Goal: Task Accomplishment & Management: Manage account settings

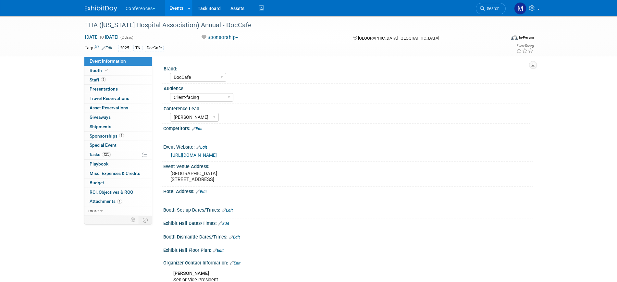
select select "DocCafe"
select select "Client-facing"
select select "Marygrace"
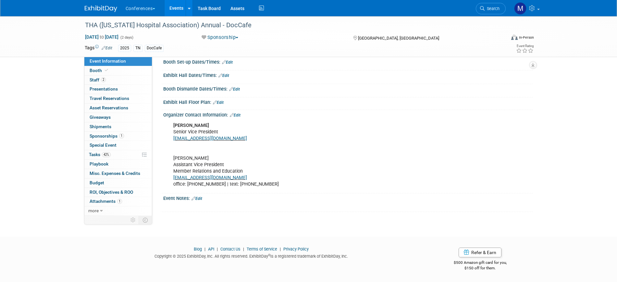
scroll to position [153, 0]
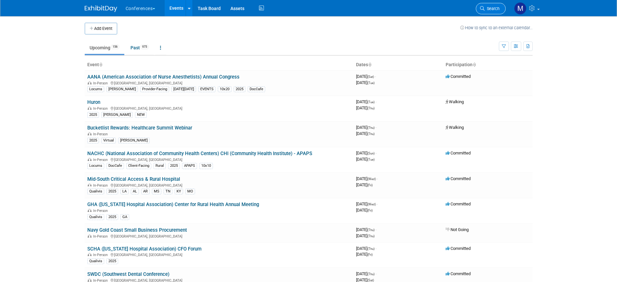
click at [487, 9] on span "Search" at bounding box center [491, 8] width 15 height 5
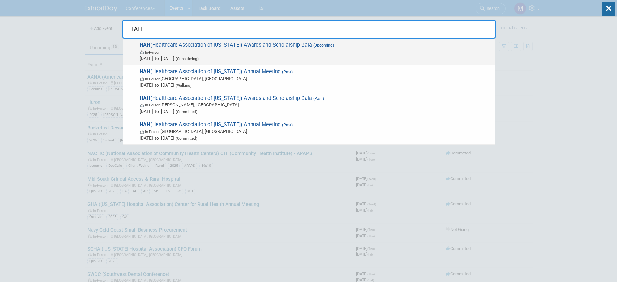
type input "HAH"
click at [277, 57] on span "Oct 25, 2025 to Oct 25, 2025 (Considering)" at bounding box center [315, 58] width 352 height 6
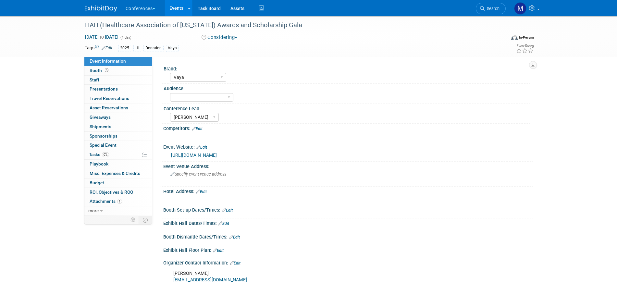
select select "Vaya"
select select "[PERSON_NAME]"
click at [112, 154] on link "0% Tasks 0%" at bounding box center [117, 154] width 67 height 9
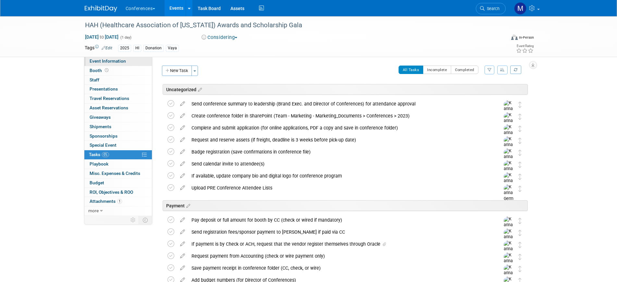
click at [117, 62] on span "Event Information" at bounding box center [108, 60] width 36 height 5
select select "Vaya"
select select "Marygrace"
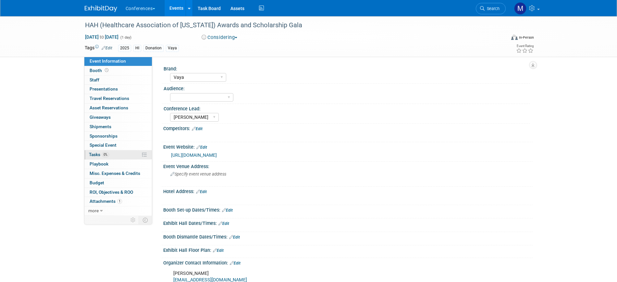
click at [111, 151] on link "0% Tasks 0%" at bounding box center [117, 154] width 67 height 9
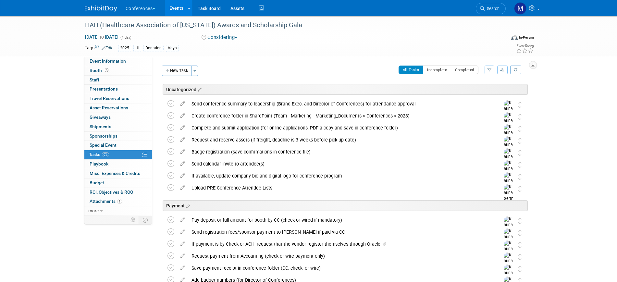
click at [500, 70] on icon "button" at bounding box center [502, 70] width 5 height 4
click at [550, 77] on div "HAH (Healthcare Association of Hawaii) Awards and Scholarship Gala Oct 25, 2025…" at bounding box center [308, 276] width 617 height 521
click at [183, 103] on icon at bounding box center [182, 102] width 11 height 8
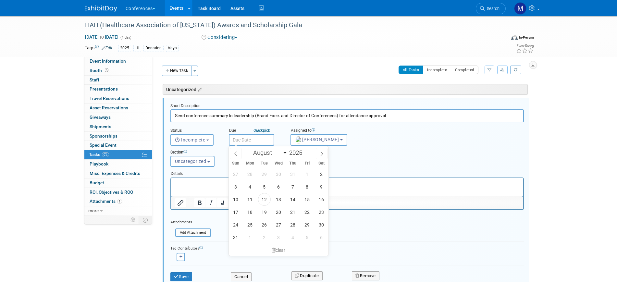
click at [258, 139] on input "text" at bounding box center [251, 140] width 45 height 12
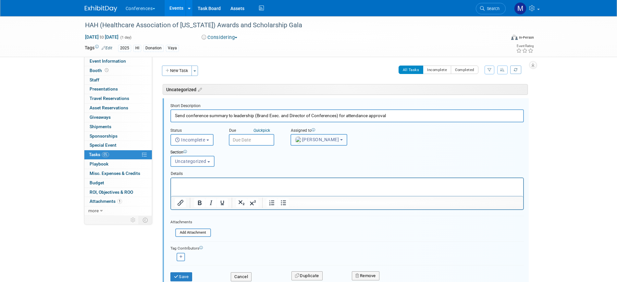
click at [318, 138] on span "[PERSON_NAME]" at bounding box center [317, 139] width 44 height 5
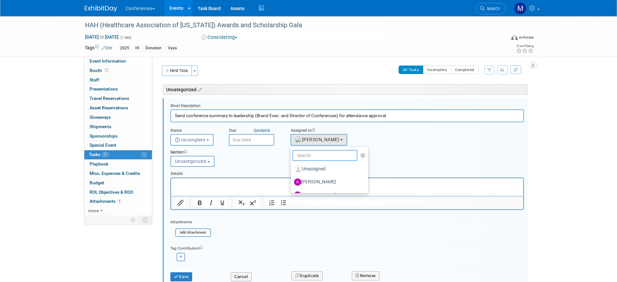
click at [321, 154] on input "text" at bounding box center [324, 155] width 65 height 11
type input "mar"
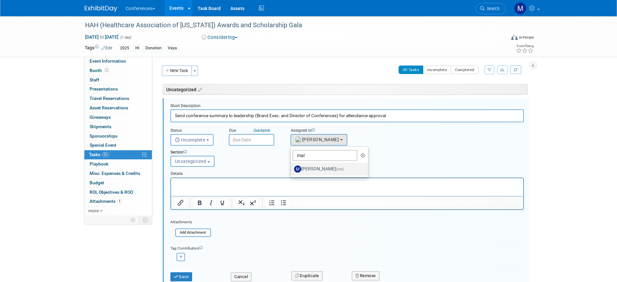
click at [324, 168] on label "Marygrace LeGros (me)" at bounding box center [328, 169] width 68 height 10
click at [292, 168] on input "Marygrace LeGros (me)" at bounding box center [289, 168] width 4 height 4
select select "44aca64b-5a90-4919-a819-d2f91ad54103"
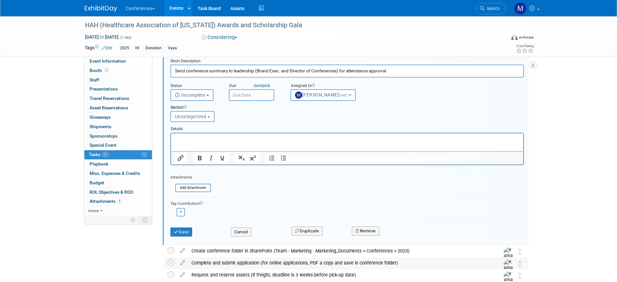
scroll to position [122, 0]
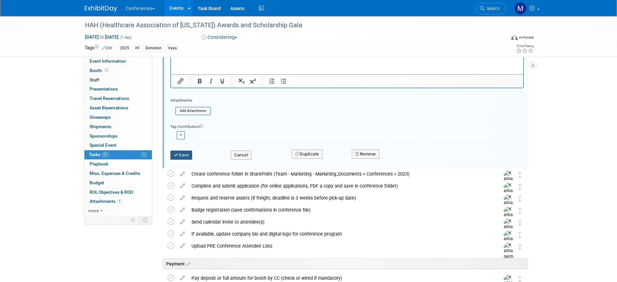
click at [180, 152] on button "Save" at bounding box center [181, 155] width 22 height 9
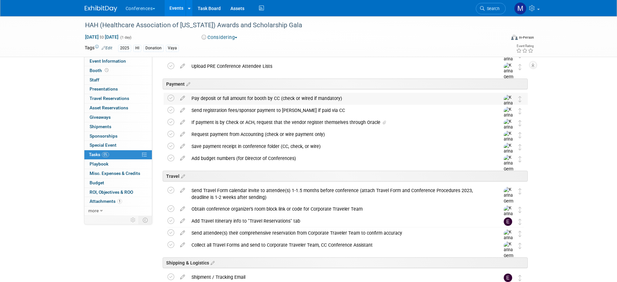
scroll to position [0, 0]
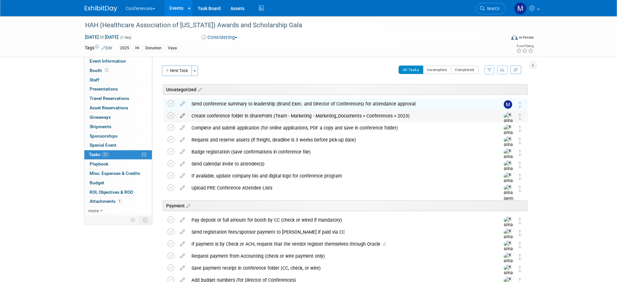
click at [181, 115] on icon at bounding box center [182, 114] width 11 height 8
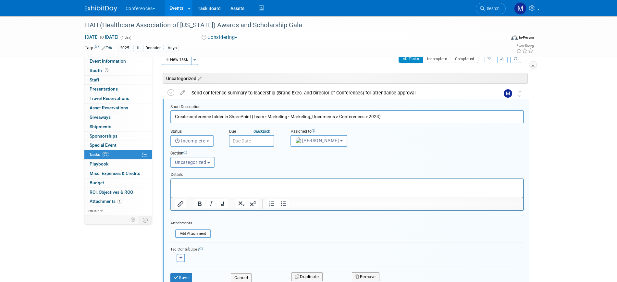
scroll to position [15, 0]
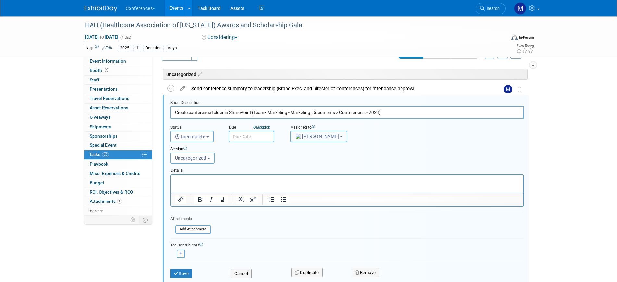
click at [315, 136] on span "[PERSON_NAME]" at bounding box center [317, 136] width 44 height 5
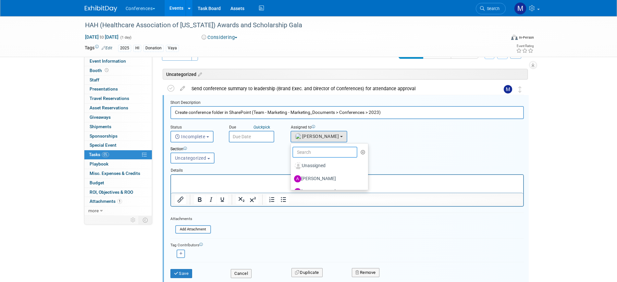
click at [312, 153] on input "text" at bounding box center [324, 152] width 65 height 11
type input "mar"
click at [317, 167] on label "Marygrace LeGros (me)" at bounding box center [328, 166] width 68 height 10
click at [292, 167] on input "Marygrace LeGros (me)" at bounding box center [289, 165] width 4 height 4
select select "44aca64b-5a90-4919-a819-d2f91ad54103"
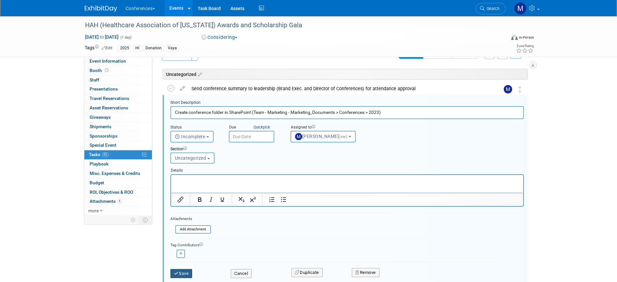
click at [188, 269] on button "Save" at bounding box center [181, 273] width 22 height 9
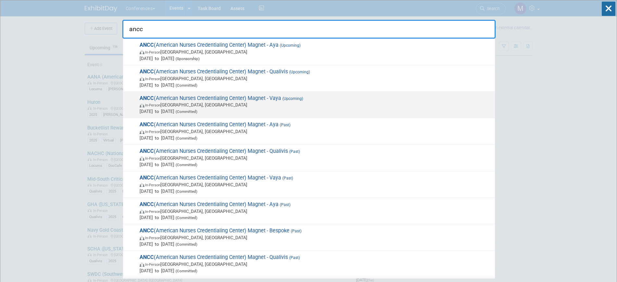
type input "ancc"
click at [222, 93] on div "ANCC (American Nurses Credentialing Center) Magnet - Vaya (Upcoming) In-Person …" at bounding box center [309, 105] width 372 height 27
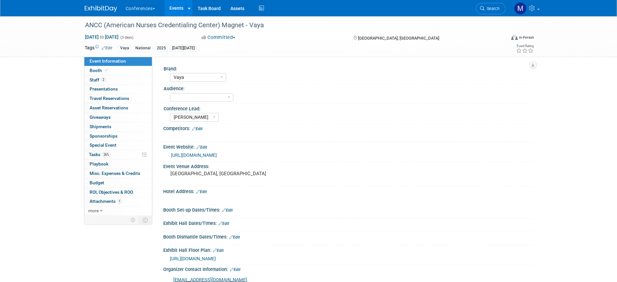
select select "Vaya"
select select "Marygrace"
click at [108, 155] on span "26%" at bounding box center [106, 154] width 9 height 5
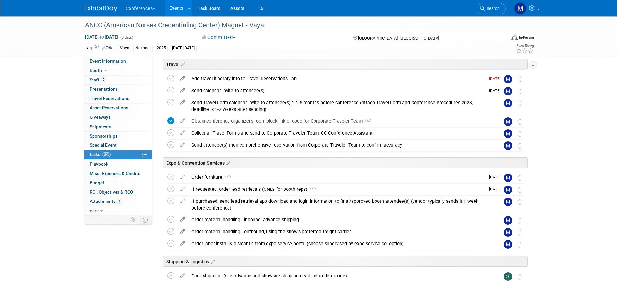
scroll to position [243, 0]
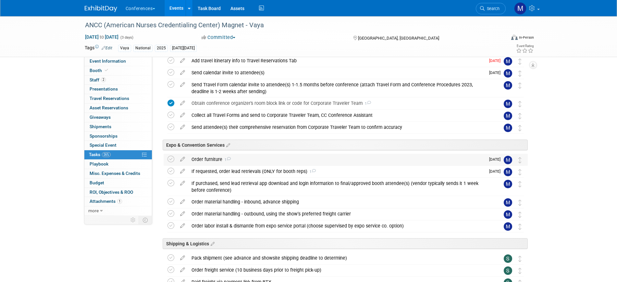
click at [245, 156] on div "Order furniture 1" at bounding box center [336, 159] width 297 height 11
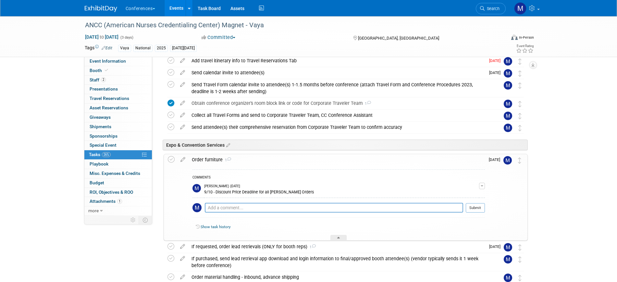
click at [245, 156] on div "Order furniture 1" at bounding box center [336, 159] width 296 height 11
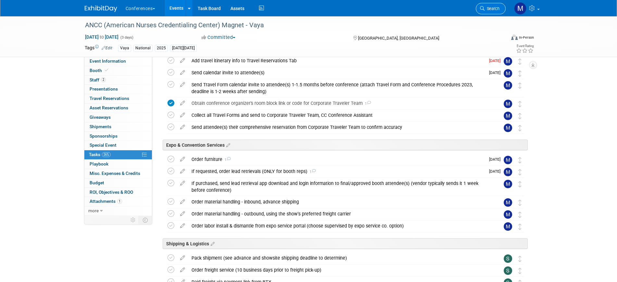
click at [491, 7] on span "Search" at bounding box center [491, 8] width 15 height 5
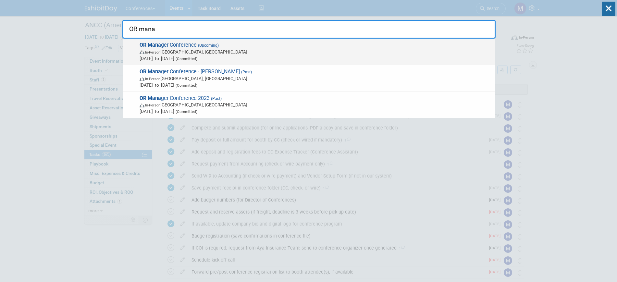
type input "OR mana"
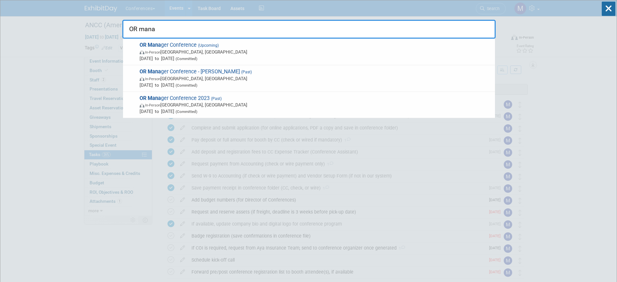
click at [152, 52] on span "In-Person" at bounding box center [152, 52] width 15 height 4
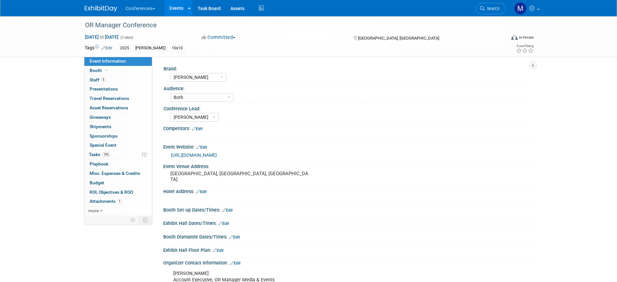
select select "[PERSON_NAME]"
select select "Both"
select select "[PERSON_NAME]"
click at [107, 156] on span "19%" at bounding box center [106, 154] width 9 height 5
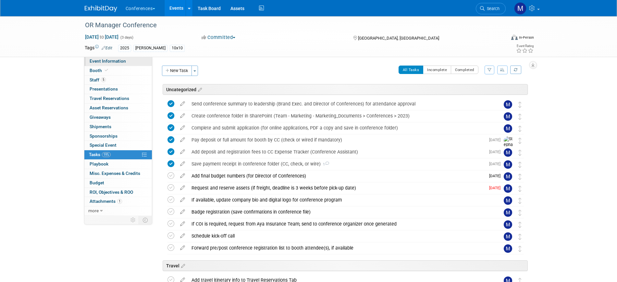
click at [106, 57] on link "Event Information" at bounding box center [117, 61] width 67 height 9
select select "[PERSON_NAME]"
select select "Both"
select select "Marygrace"
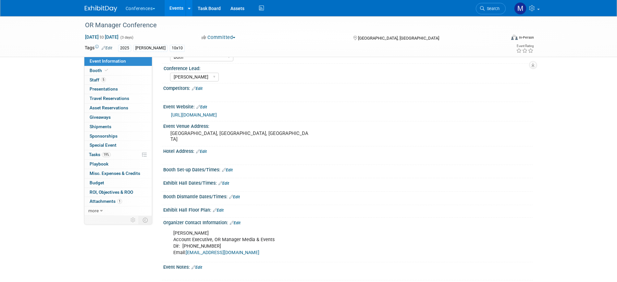
scroll to position [41, 0]
click at [108, 159] on link "19% Tasks 19%" at bounding box center [117, 154] width 67 height 9
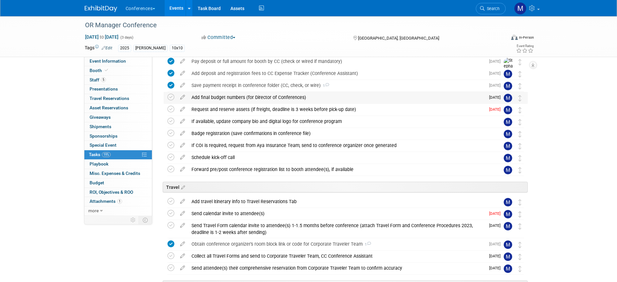
scroll to position [162, 0]
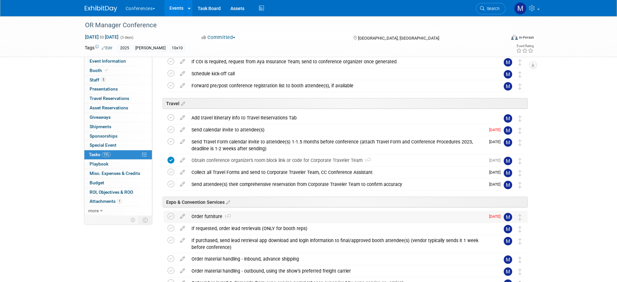
click at [227, 217] on icon at bounding box center [228, 216] width 4 height 4
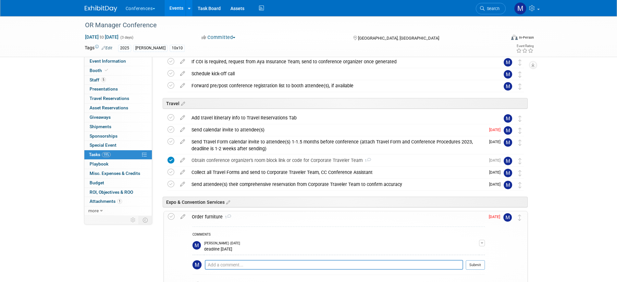
click at [227, 217] on icon at bounding box center [229, 216] width 4 height 4
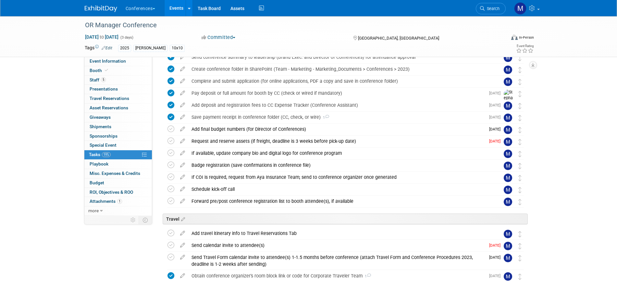
scroll to position [0, 0]
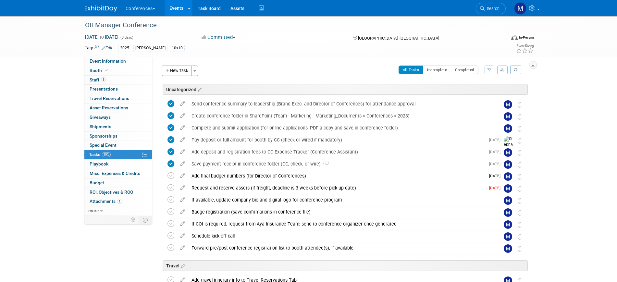
click at [109, 6] on img at bounding box center [101, 9] width 32 height 6
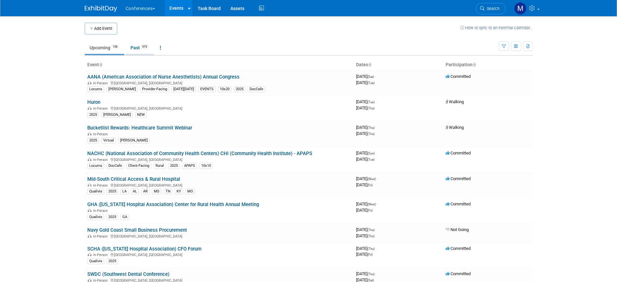
click at [147, 43] on link "Past 975" at bounding box center [140, 48] width 28 height 12
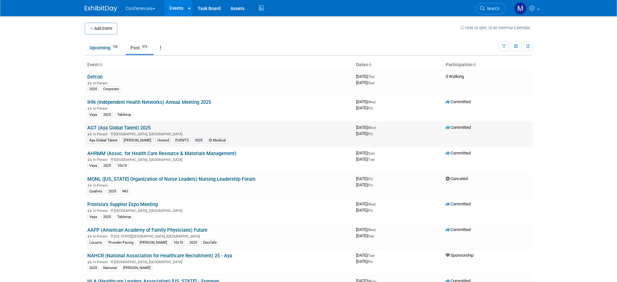
click at [116, 127] on link "AGT (Aya Global Talent) 2025" at bounding box center [118, 128] width 63 height 6
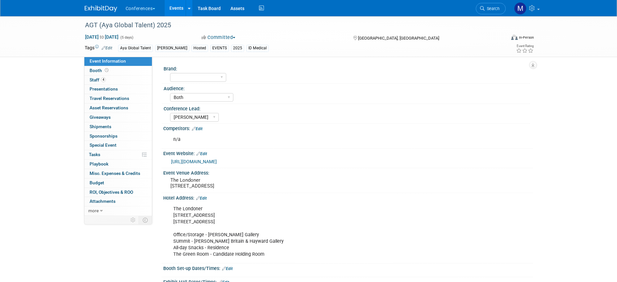
select select "Both"
select select "[PERSON_NAME]"
click at [120, 99] on span "Travel Reservations 0" at bounding box center [110, 98] width 40 height 5
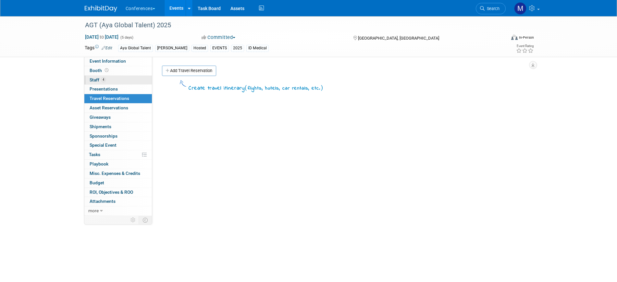
click at [117, 80] on link "4 Staff 4" at bounding box center [117, 80] width 67 height 9
